Goal: Task Accomplishment & Management: Manage account settings

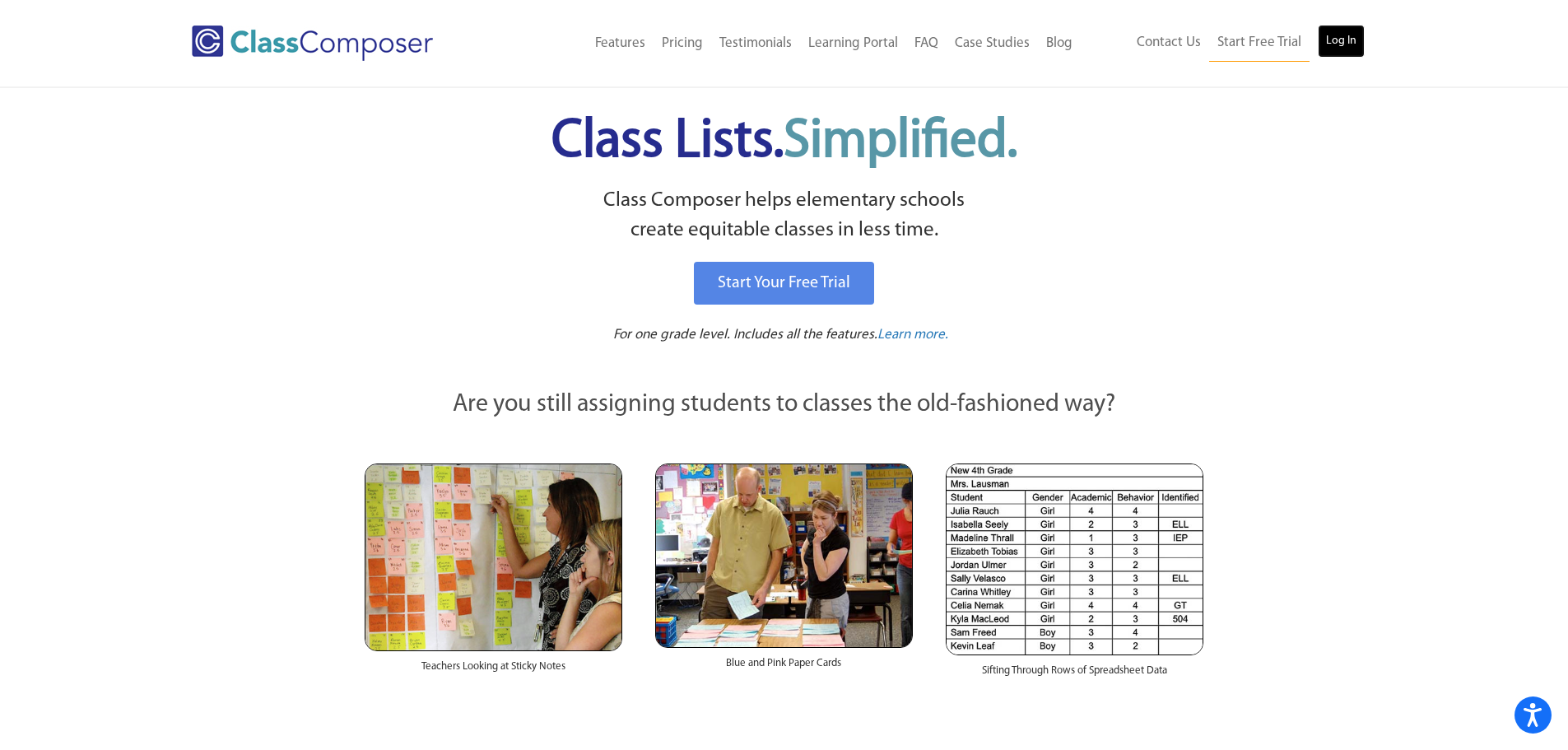
click at [1343, 35] on link "Log In" at bounding box center [1341, 42] width 47 height 33
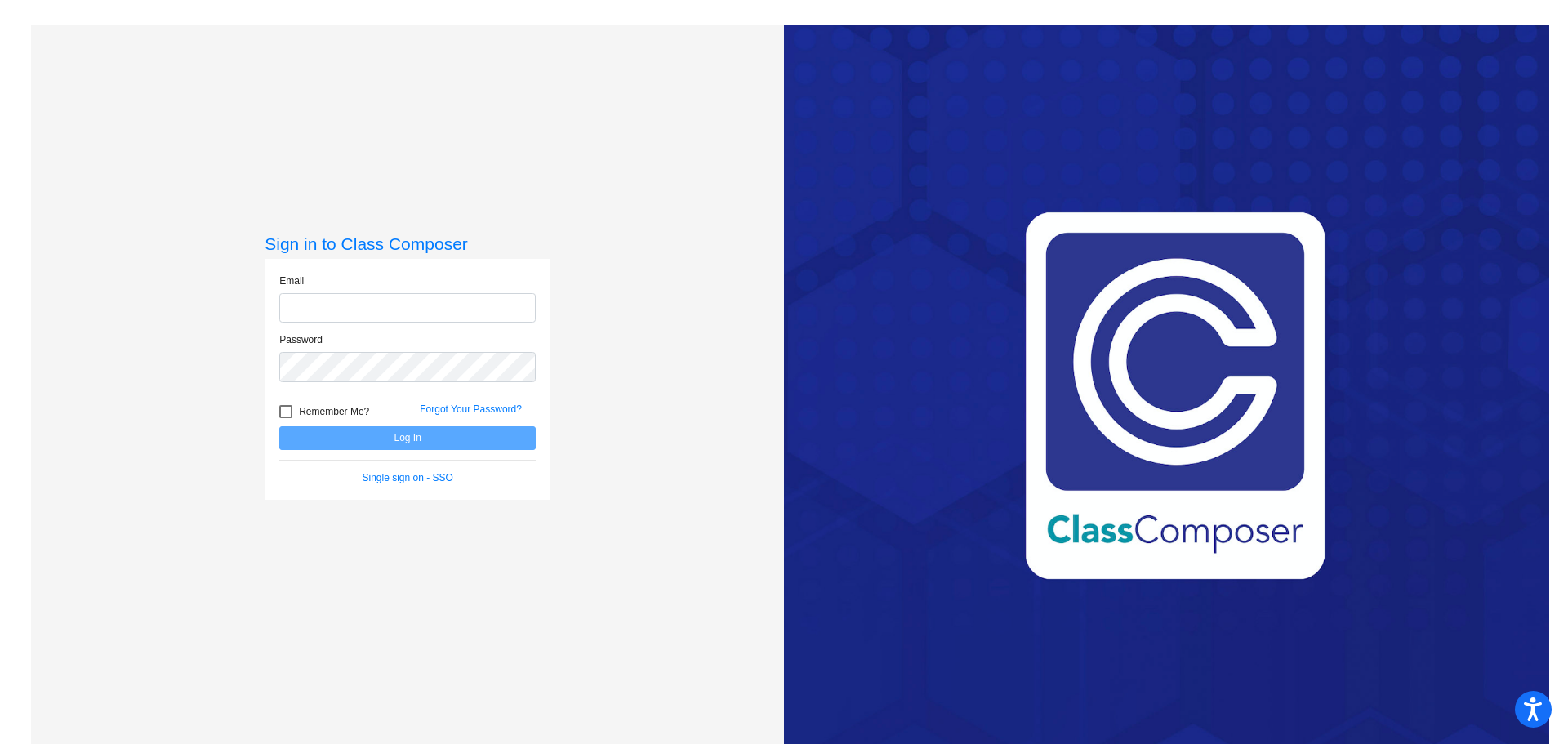
type input "geisickj@frontieracademy.net"
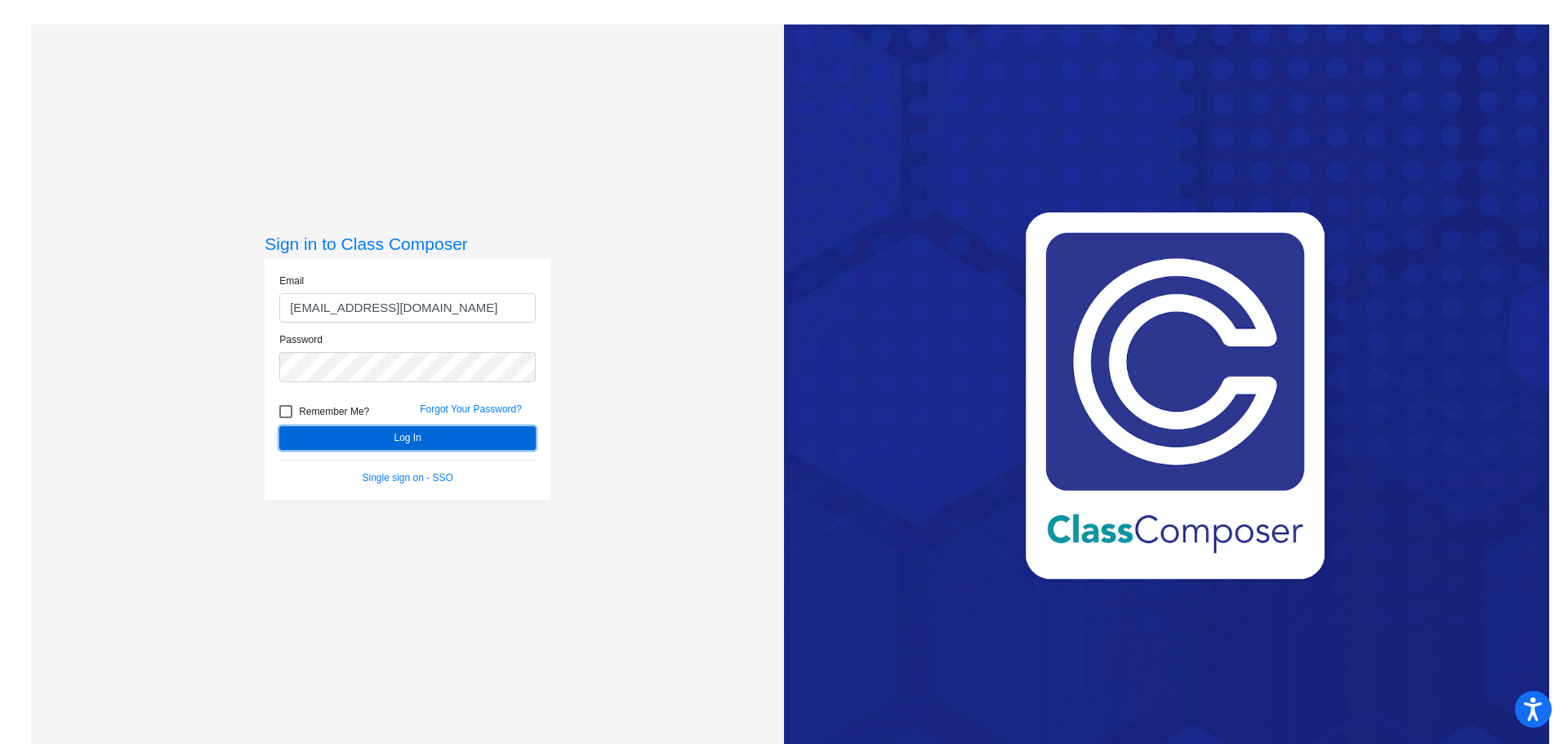
click at [400, 448] on button "Log In" at bounding box center [407, 437] width 256 height 24
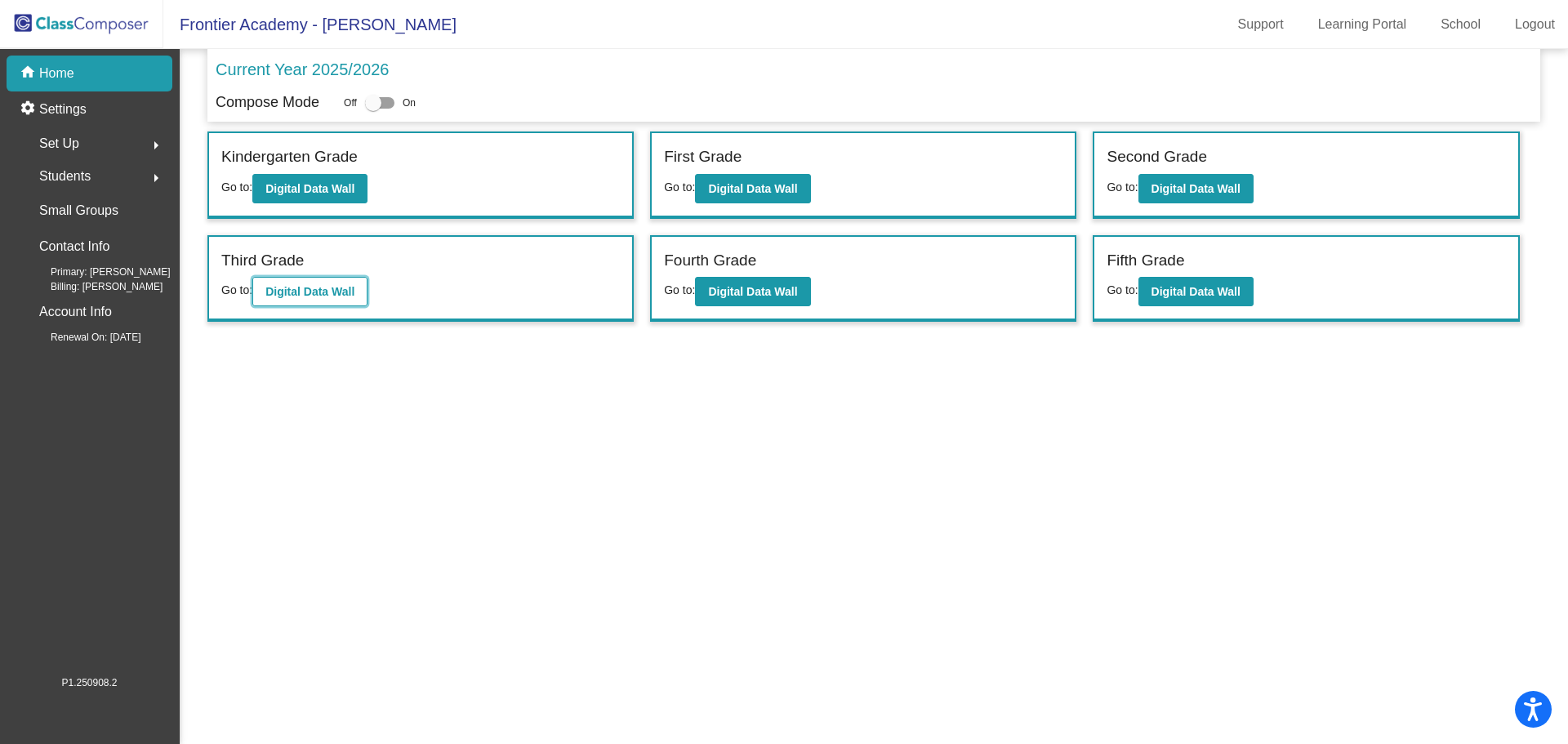
click at [315, 293] on b "Digital Data Wall" at bounding box center [310, 291] width 89 height 13
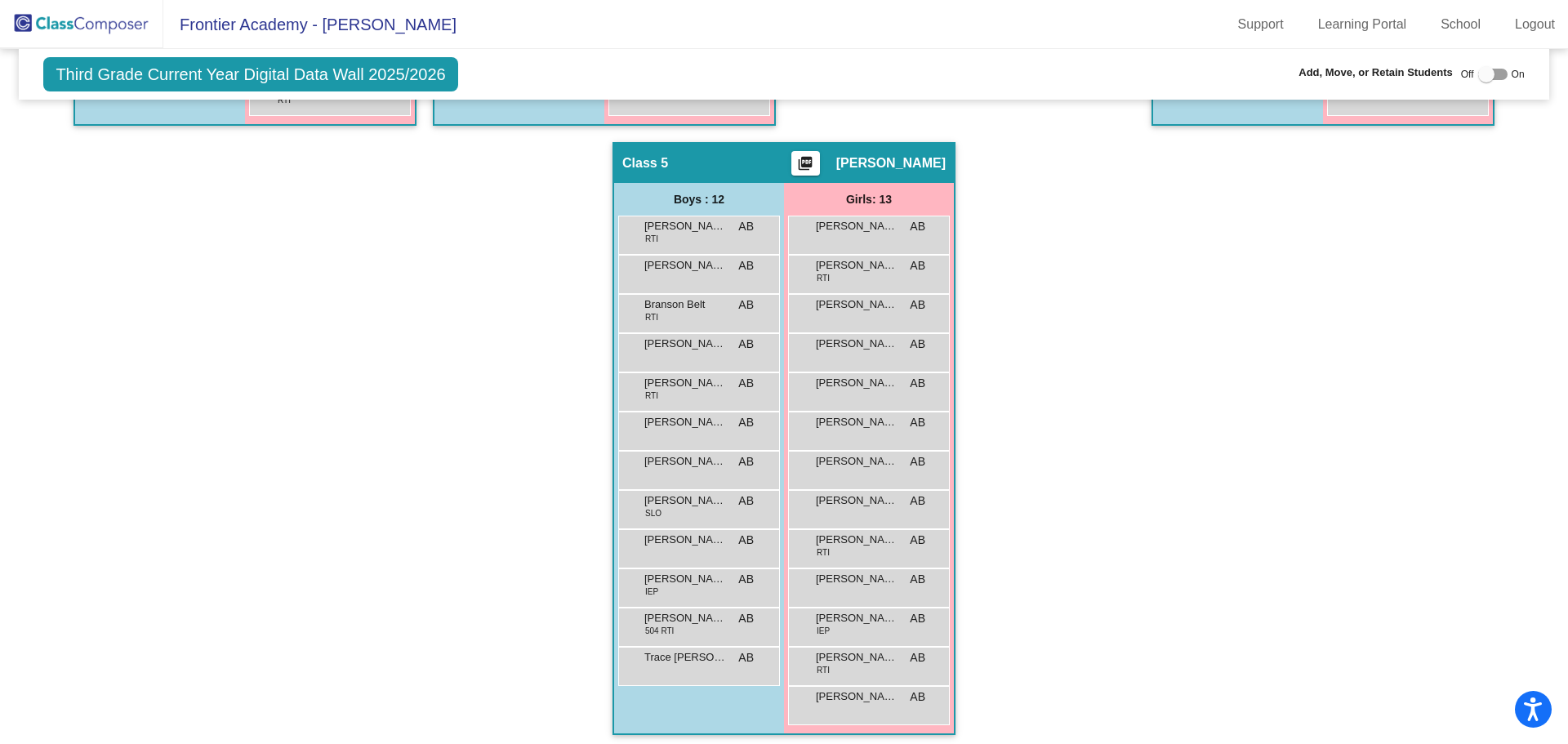
scroll to position [957, 0]
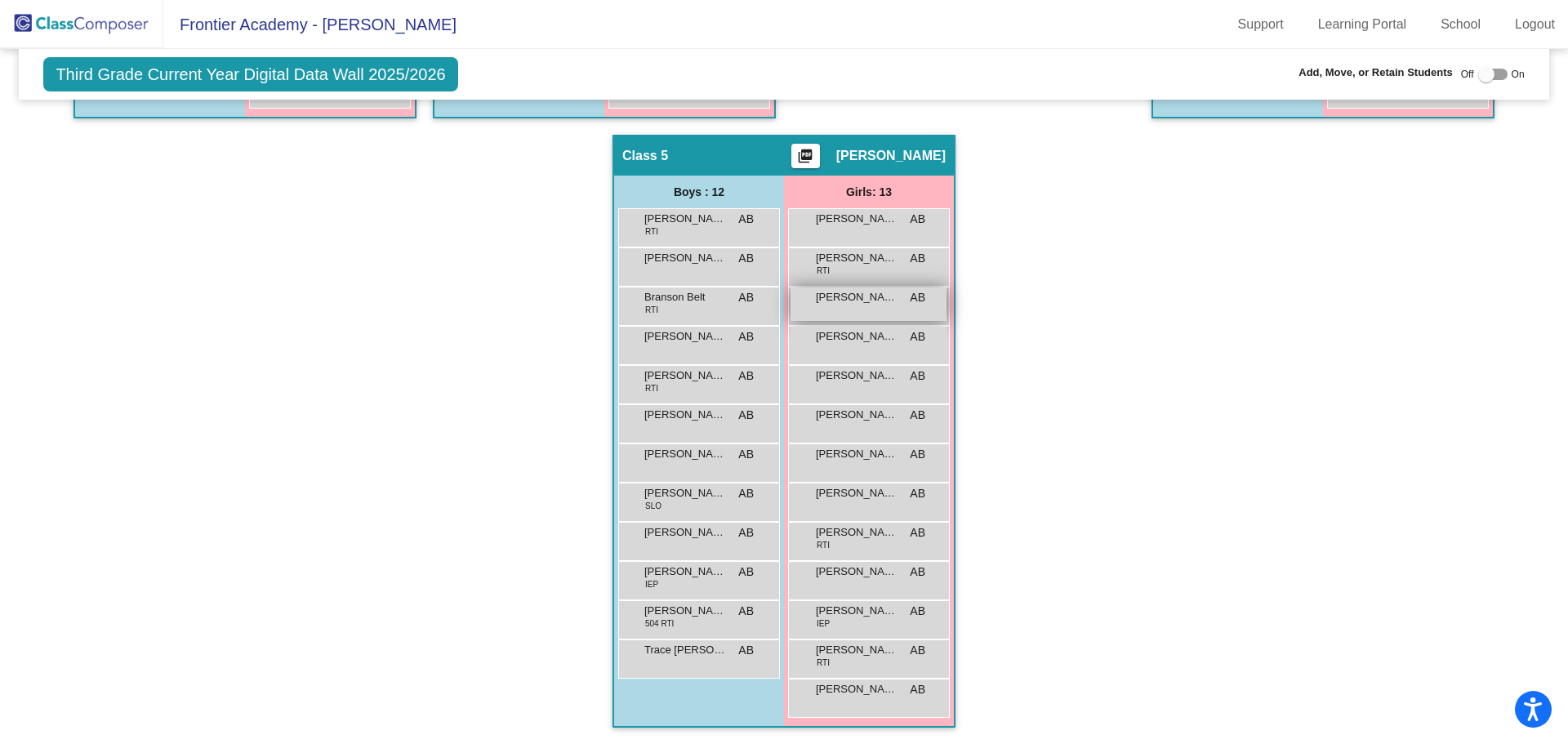
click at [843, 307] on div "Ekko Paul AB lock do_not_disturb_alt" at bounding box center [868, 304] width 156 height 34
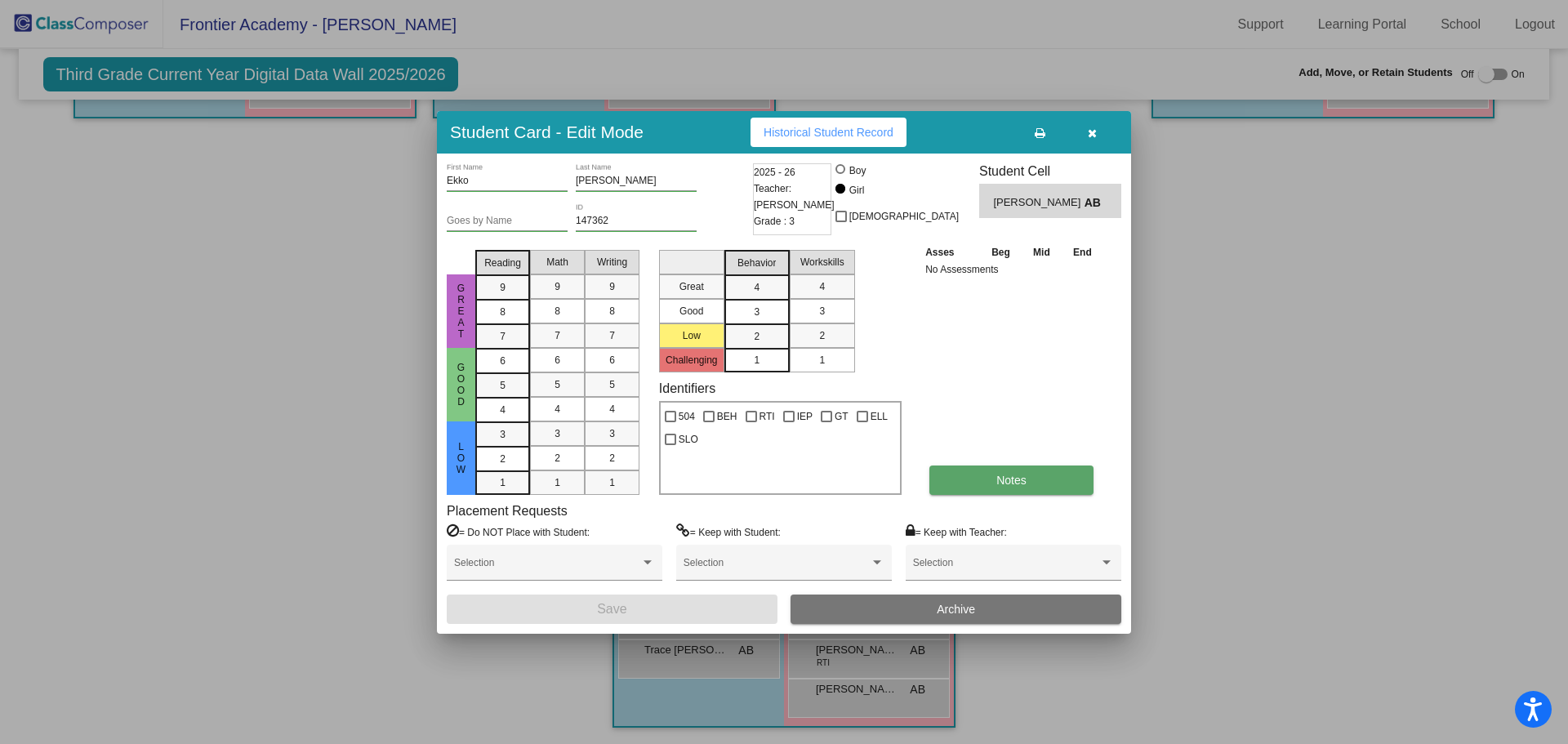
click at [982, 481] on button "Notes" at bounding box center [1011, 479] width 164 height 30
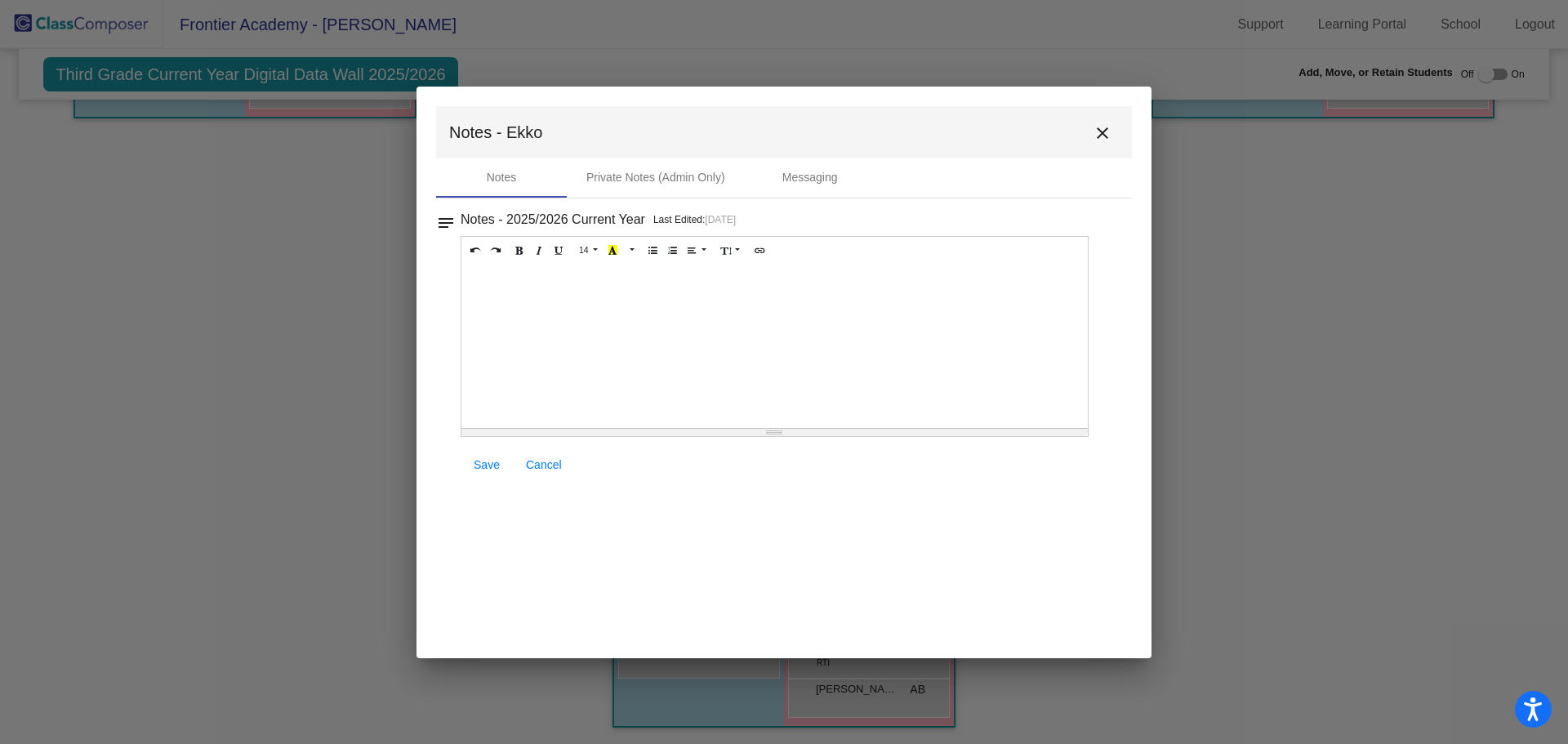
paste div
drag, startPoint x: 1045, startPoint y: 279, endPoint x: 410, endPoint y: 312, distance: 635.9
click at [410, 312] on div "Student Card - Edit Mode Historical Student Record Ekko First Name Paul Last Na…" at bounding box center [784, 372] width 1568 height 744
click at [756, 249] on icon "Link (CTRL+K)" at bounding box center [760, 249] width 9 height 10
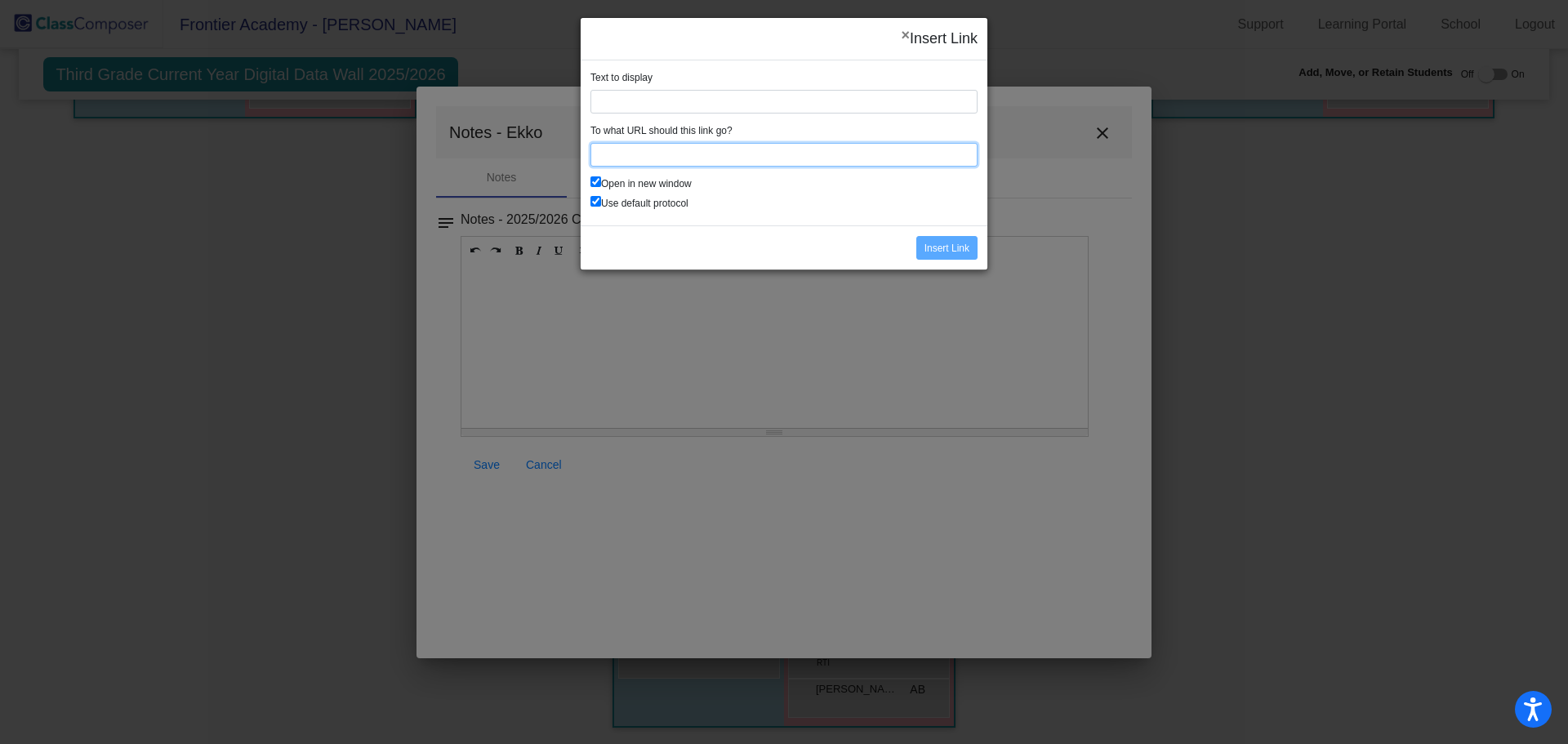
paste input "https://docs.google.com/document/d/1I9ISNd6bnydzPwu4uG0-hfZMZiZpGPMwrkZuPnTfRAc…"
type input "https://docs.google.com/document/d/1I9ISNd6bnydzPwu4uG0-hfZMZiZpGPMwrkZuPnTfRAc…"
click at [939, 250] on input "Insert Link" at bounding box center [947, 247] width 61 height 24
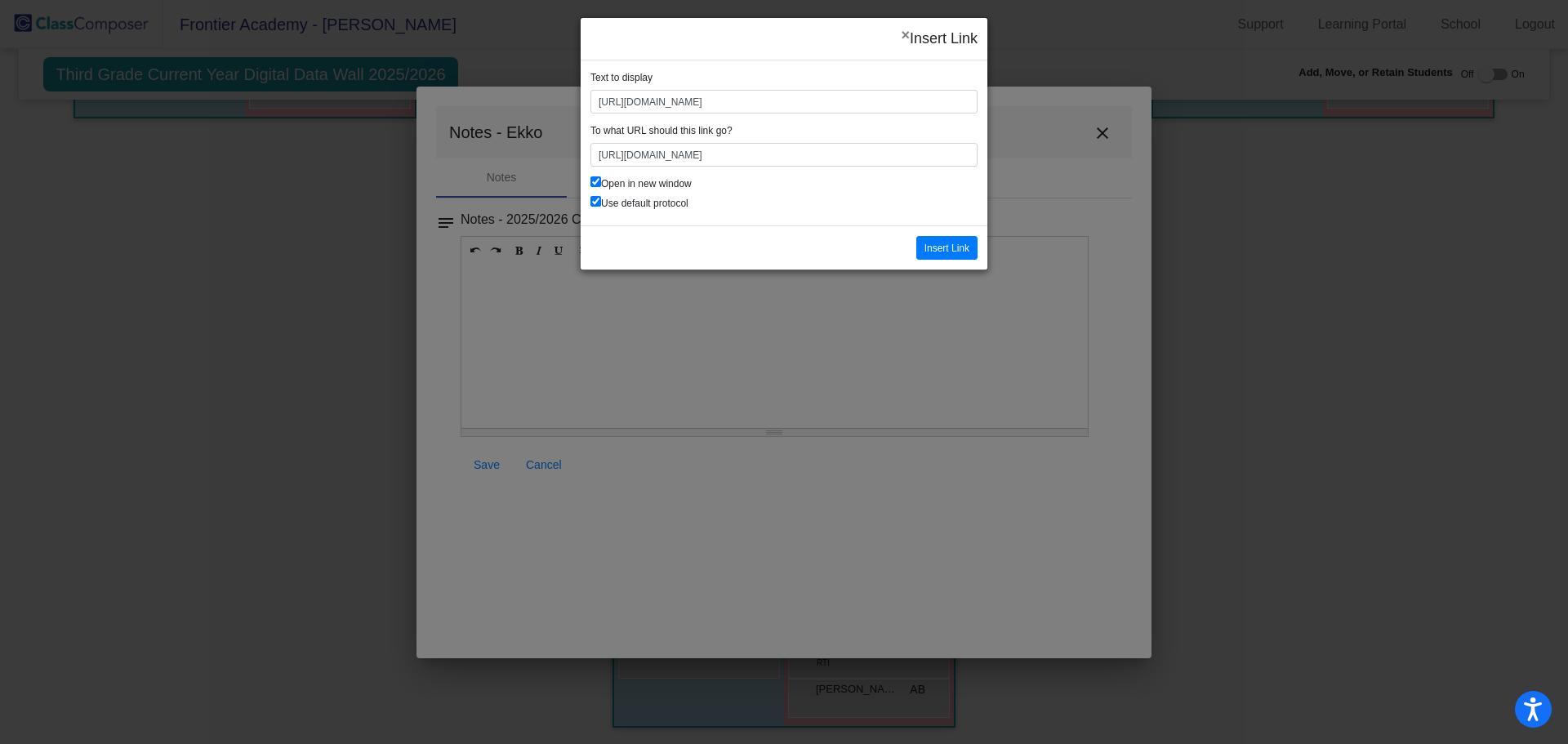
scroll to position [0, 0]
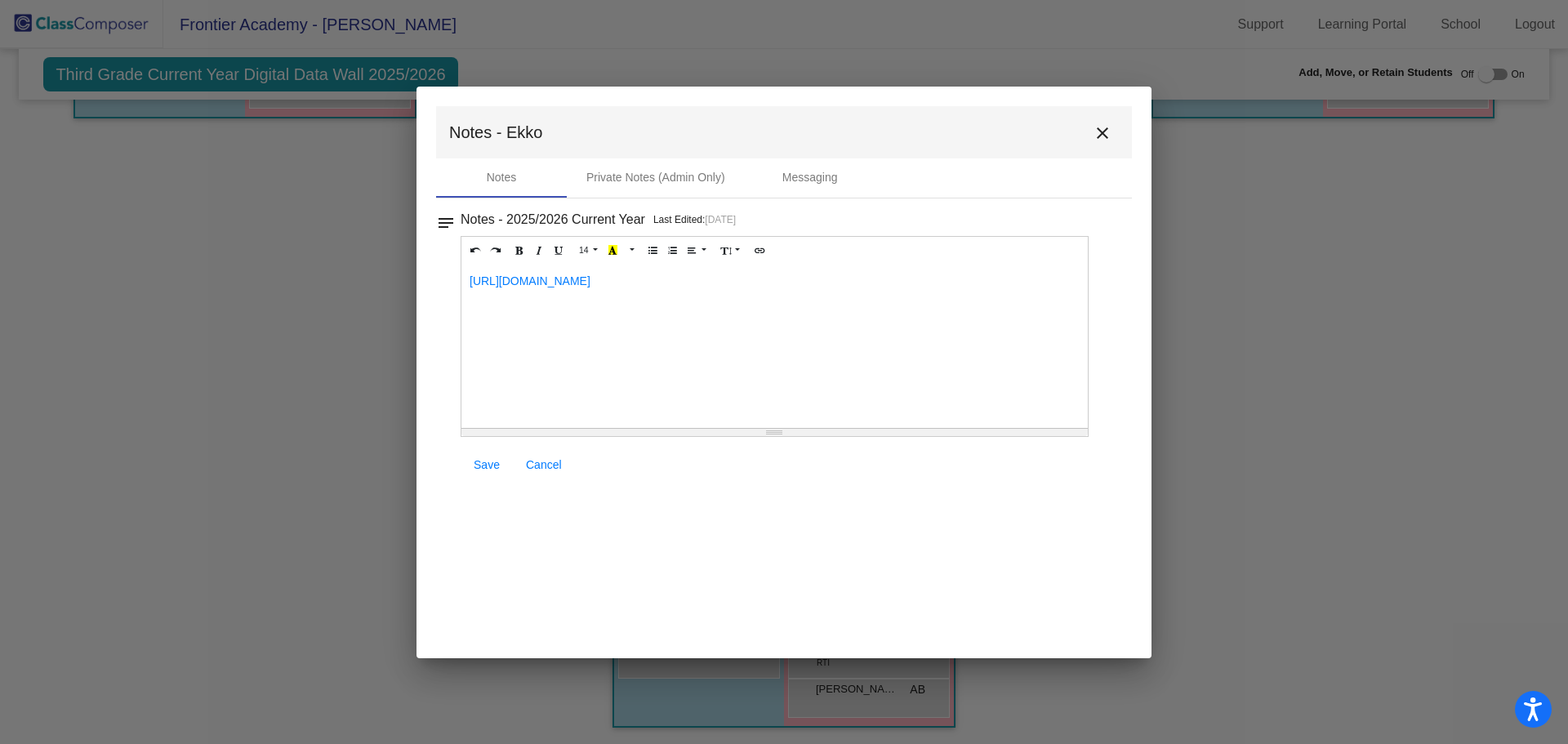
click at [651, 361] on div "https://docs.google.com/document/d/1I9ISNd6bnydzPwu4uG0-hfZMZiZpGPMwrkZuPnTfRAc…" at bounding box center [774, 346] width 626 height 163
click at [489, 464] on span "Save" at bounding box center [486, 465] width 26 height 13
click at [481, 466] on span "Save" at bounding box center [486, 465] width 26 height 13
click at [793, 351] on div "https://docs.google.com/document/d/1I9ISNd6bnydzPwu4uG0-hfZMZiZpGPMwrkZuPnTfRAc…" at bounding box center [774, 346] width 626 height 163
click at [1052, 285] on p "https://docs.google.com/document/d/1I9ISNd6bnydzPwu4uG0-hfZMZiZpGPMwrkZuPnTfRAc…" at bounding box center [775, 280] width 610 height 16
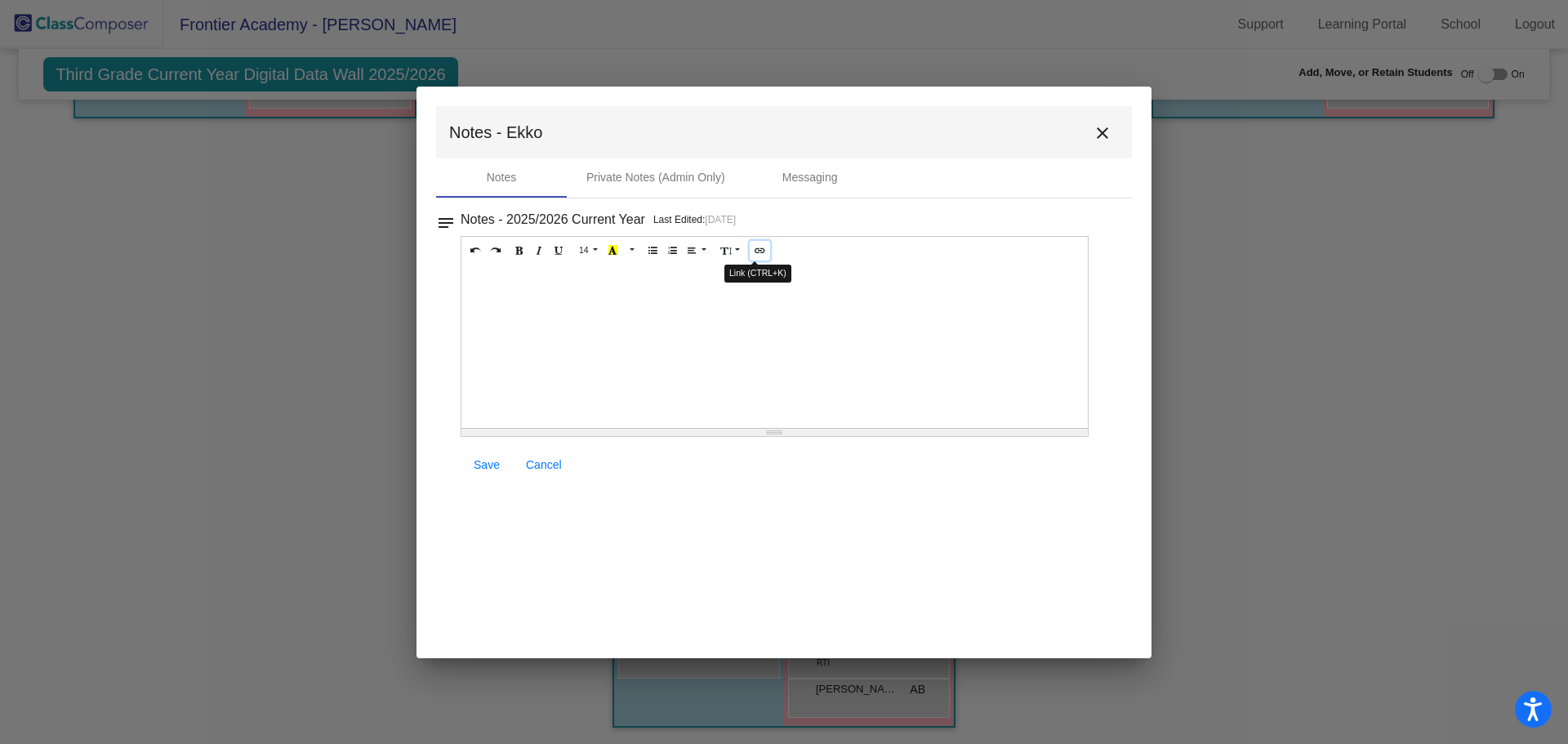
click at [756, 249] on icon "Link (CTRL+K)" at bounding box center [760, 249] width 9 height 10
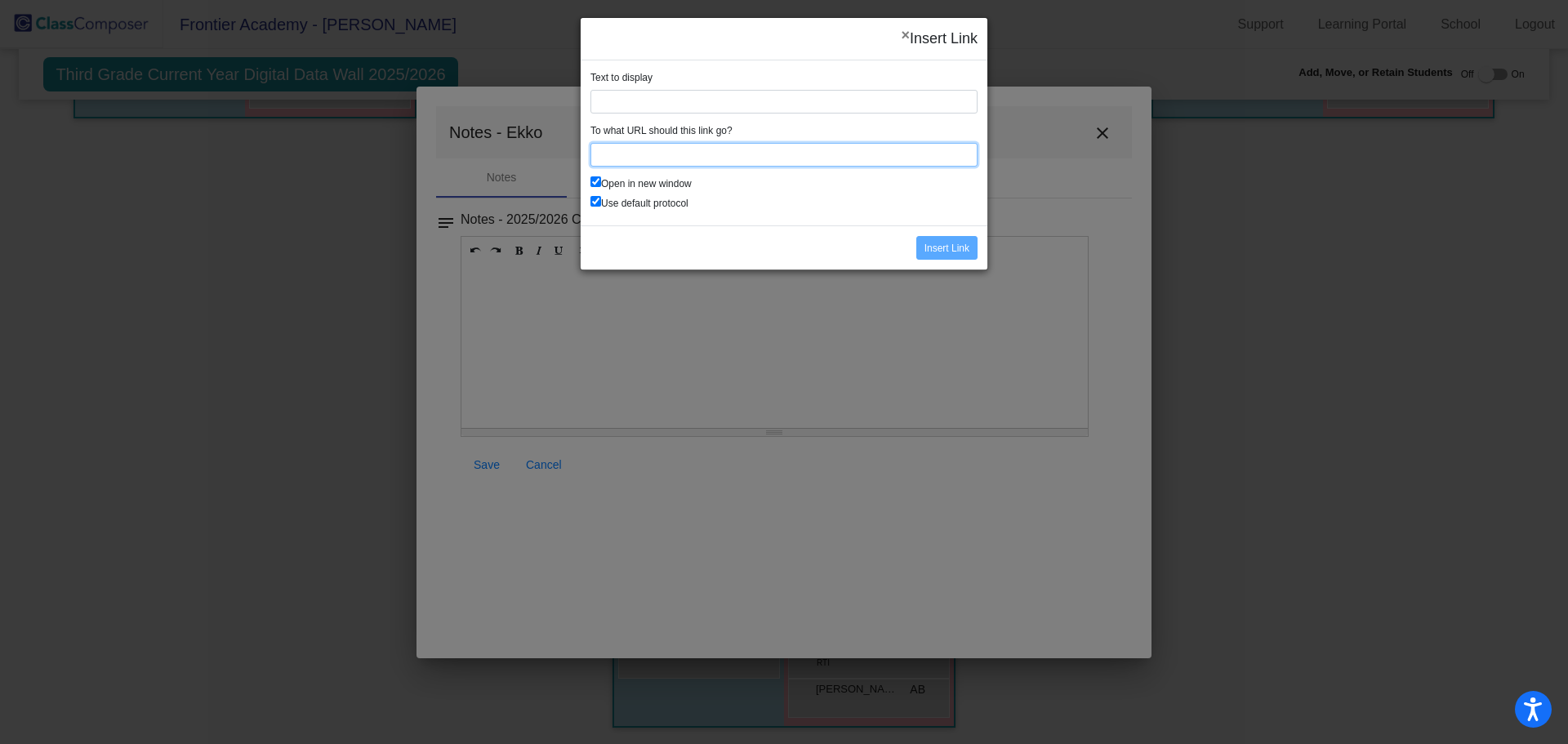
paste input "https://docs.google.com/document/d/1I9ISNd6bnydzPwu4uG0-hfZMZiZpGPMwrkZuPnTfRAc…"
type input "https://docs.google.com/document/d/1I9ISNd6bnydzPwu4uG0-hfZMZiZpGPMwrkZuPnTfRAc…"
click at [959, 244] on input "Insert Link" at bounding box center [947, 247] width 61 height 24
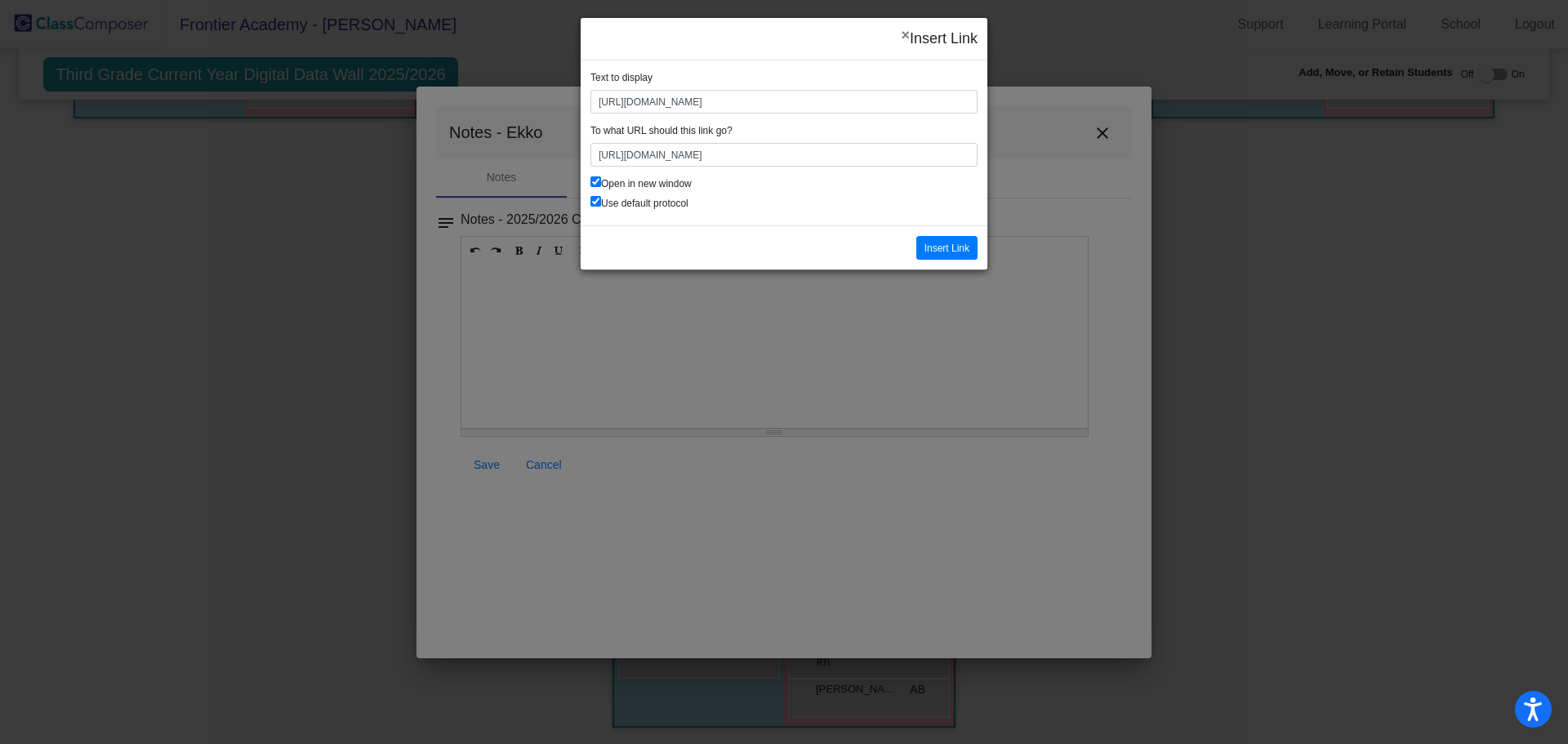
scroll to position [0, 0]
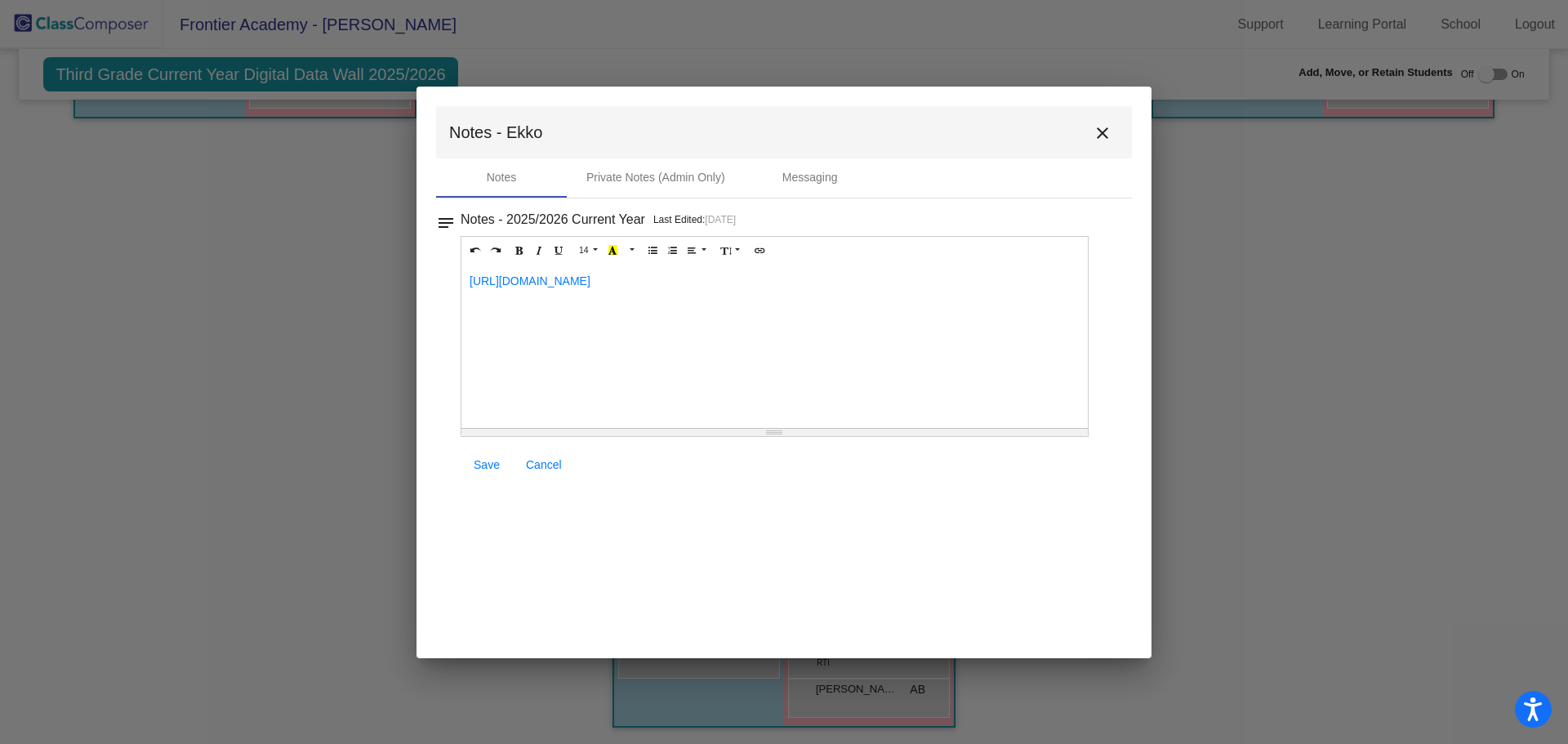
click at [640, 523] on mat-dialog-container "Notes - Ekko close Notes Private Notes (Admin Only) Messaging notes Notes - 202…" at bounding box center [784, 372] width 735 height 571
click at [484, 460] on span "Save" at bounding box center [486, 465] width 26 height 13
click at [591, 283] on link "https://docs.google.com/document/d/1I9ISNd6bnydzPwu4uG0-hfZMZiZpGPMwrkZuPnTfRAc…" at bounding box center [530, 281] width 121 height 13
click at [566, 307] on link "https://docs.google.com/document/d/1I9ISNd6bnydzPwu4uG0-hfZMZiZpGPMwrkZuPnTfRAc…" at bounding box center [521, 300] width 91 height 13
click at [1102, 124] on mat-icon "close" at bounding box center [1102, 133] width 19 height 19
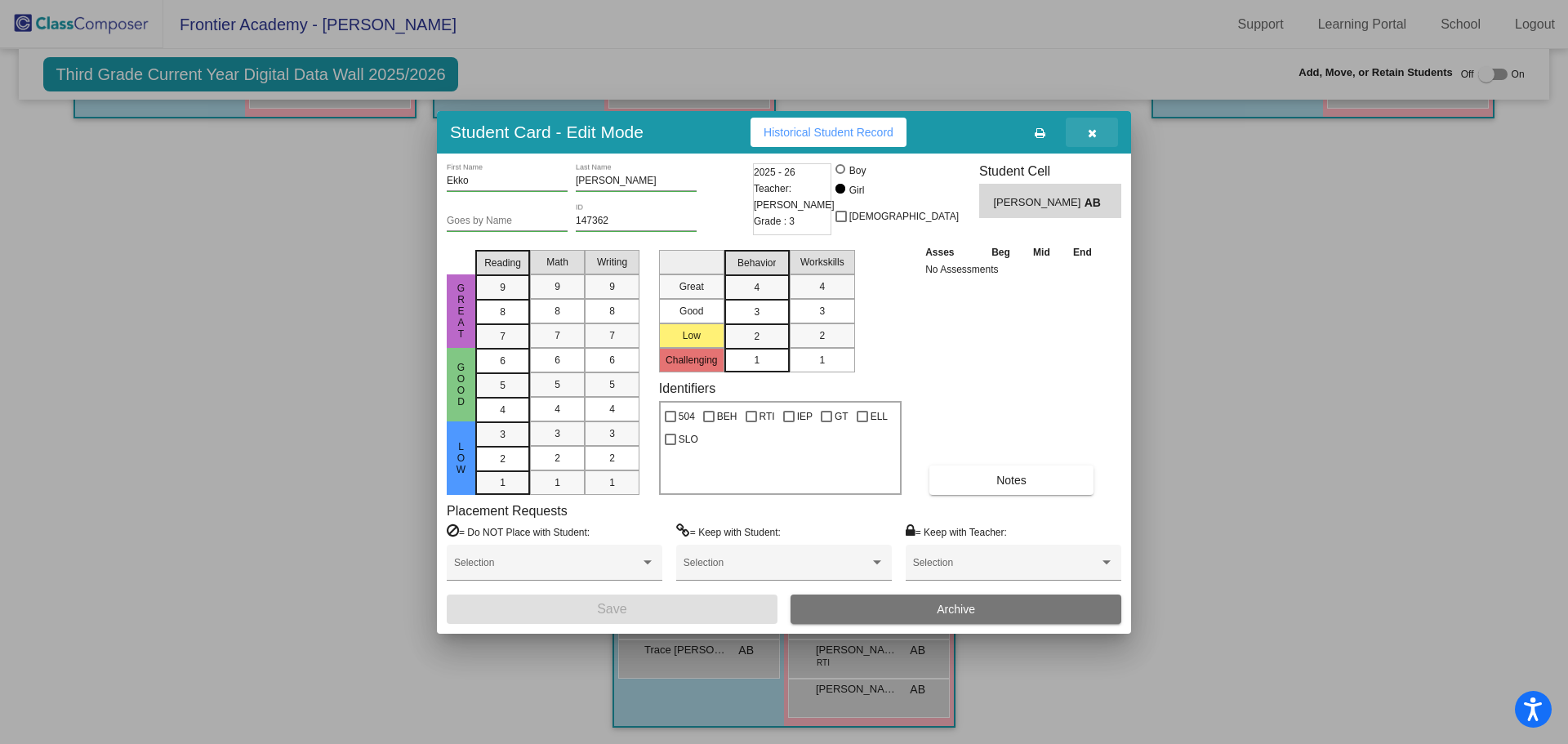
click at [1088, 137] on icon "button" at bounding box center [1091, 133] width 9 height 12
